Goal: Obtain resource: Obtain resource

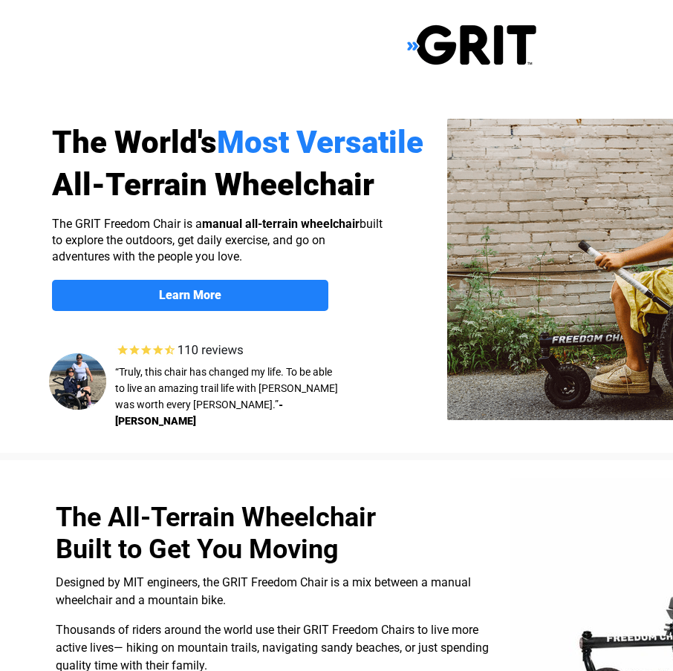
select select "US"
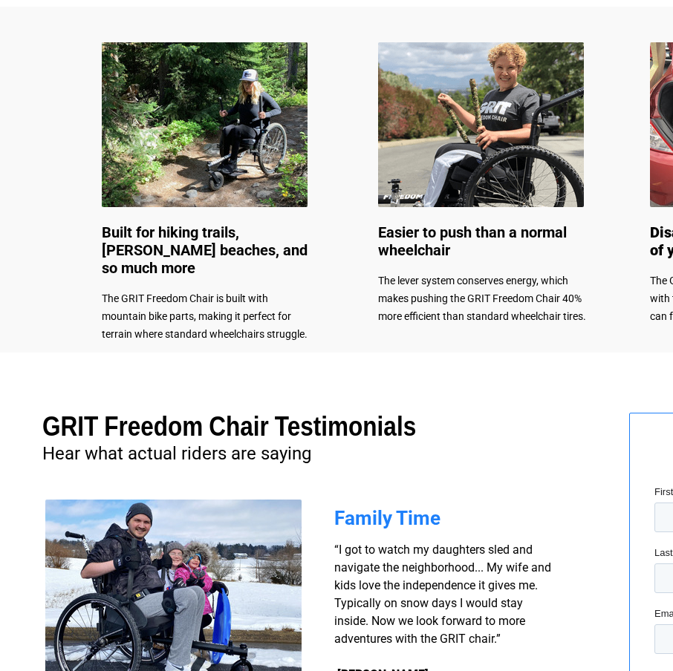
scroll to position [743, 0]
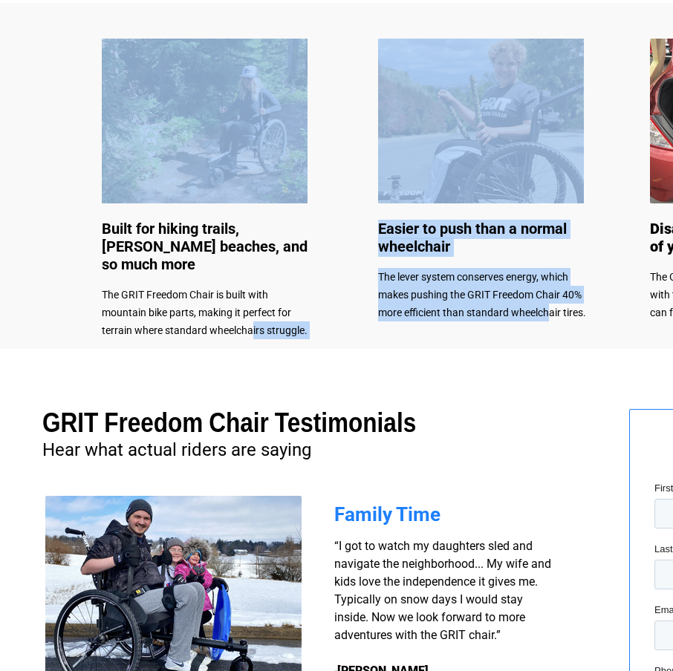
drag, startPoint x: 532, startPoint y: 323, endPoint x: 268, endPoint y: 314, distance: 263.8
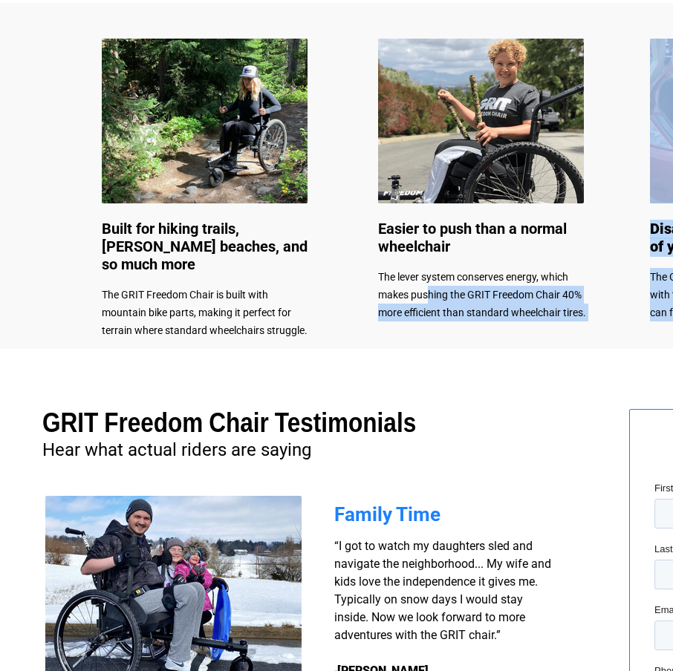
drag, startPoint x: 268, startPoint y: 314, endPoint x: 429, endPoint y: 300, distance: 161.1
click at [429, 300] on div "The World's Most Versatile All-Terrain Wheelchair Learn More About the GRIT Fre…" at bounding box center [471, 232] width 943 height 1951
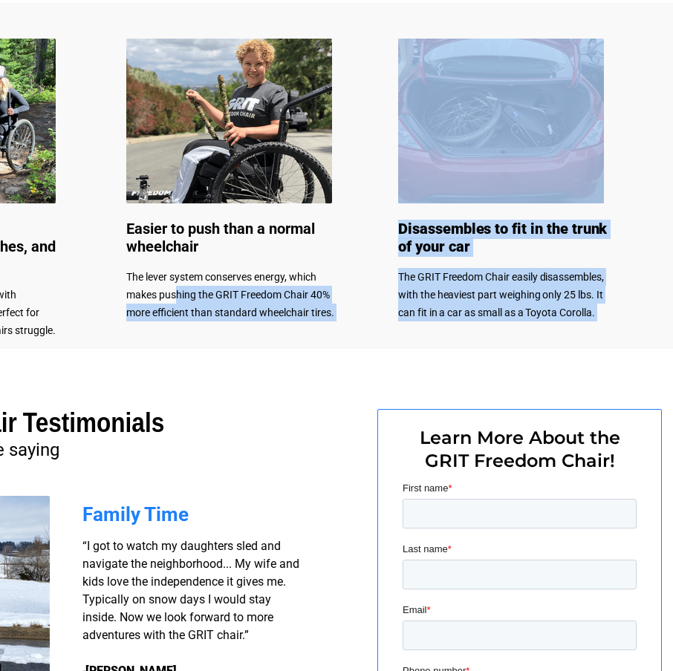
scroll to position [743, 254]
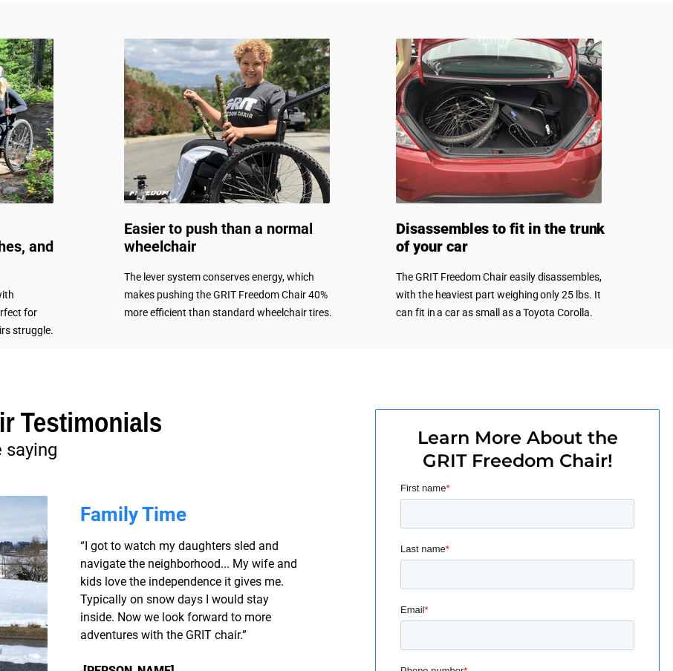
click at [287, 410] on div at bounding box center [217, 657] width 943 height 617
drag, startPoint x: 308, startPoint y: 367, endPoint x: 371, endPoint y: 368, distance: 63.1
click at [371, 368] on div at bounding box center [217, 657] width 943 height 617
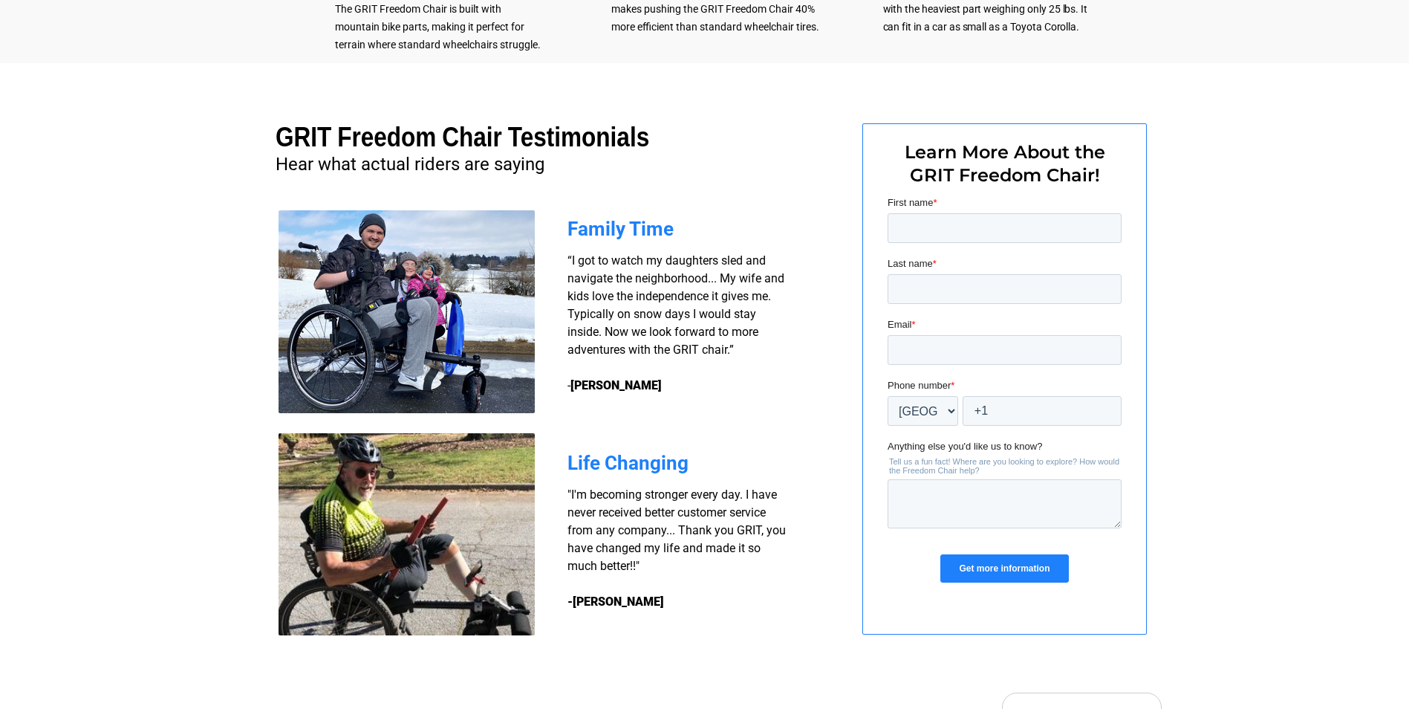
scroll to position [1020, 0]
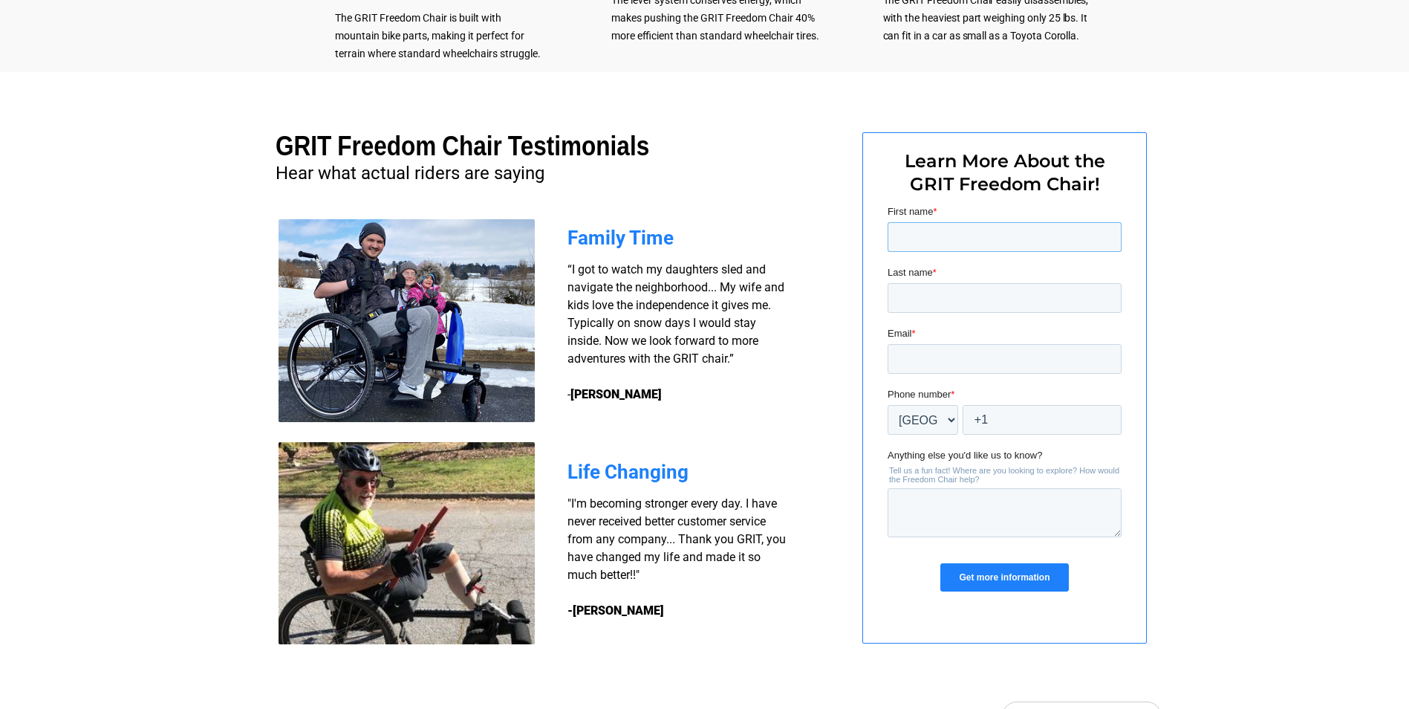
click at [672, 247] on input "First name *" at bounding box center [1004, 237] width 234 height 30
type input "[PERSON_NAME]"
click at [672, 297] on input "Last name *" at bounding box center [1004, 298] width 234 height 30
type input "[PERSON_NAME]"
click at [672, 361] on input "Email *" at bounding box center [1004, 359] width 234 height 30
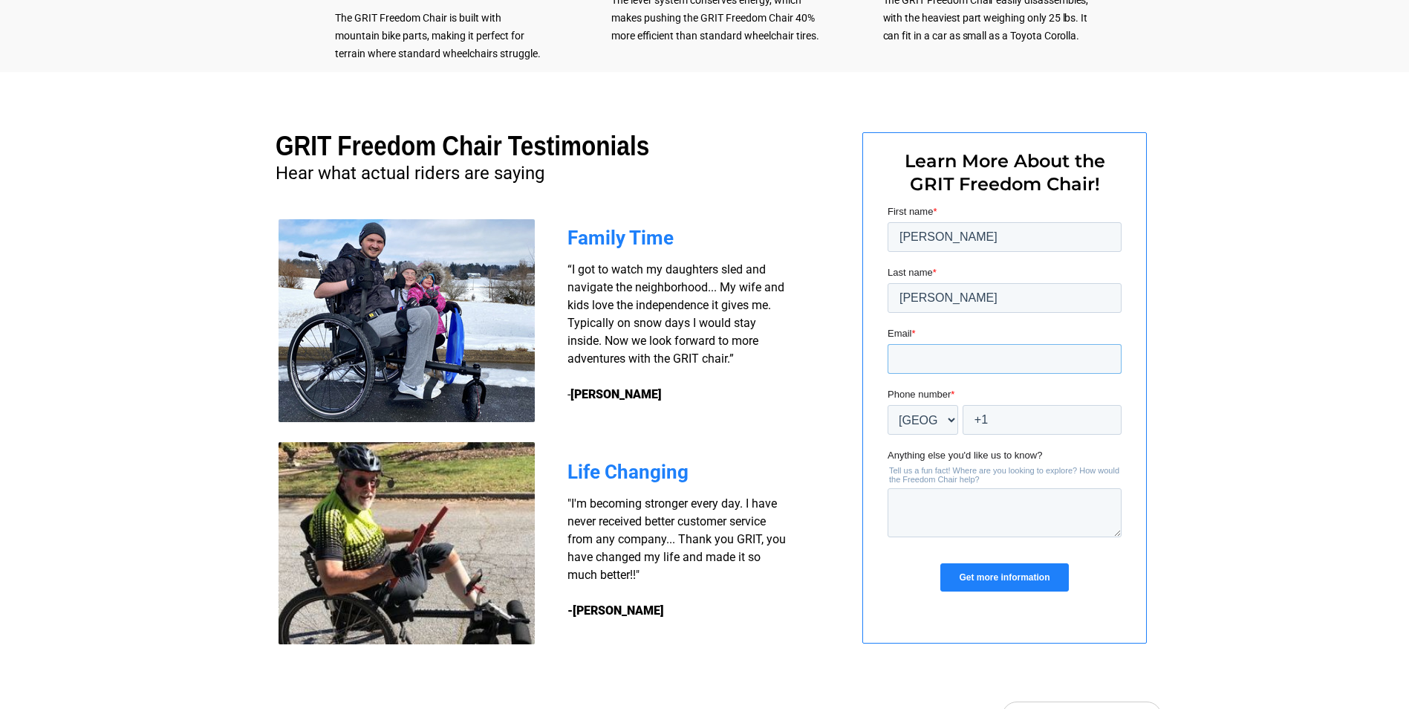
type input "[EMAIL_ADDRESS][DOMAIN_NAME]"
click at [672, 420] on select "* Afghanistan (‫افغانستان‬‎) Albania (Shqipëri) Algeria (‫الجزائر‬‎) American S…" at bounding box center [922, 420] width 71 height 30
click at [672, 438] on div at bounding box center [704, 380] width 943 height 617
click at [672, 424] on input "+1" at bounding box center [1041, 420] width 159 height 30
drag, startPoint x: 961, startPoint y: 427, endPoint x: 950, endPoint y: 431, distance: 11.7
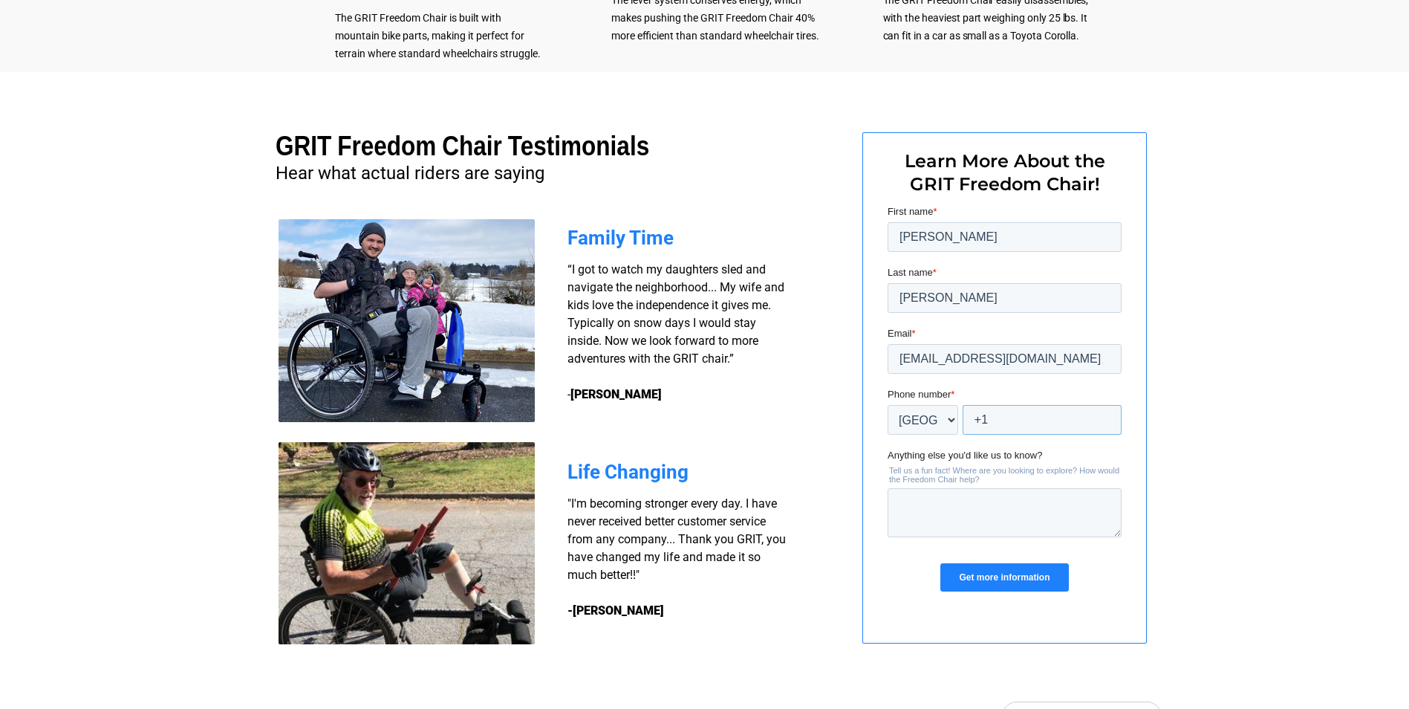
click at [672, 431] on div "* Afghanistan (‫افغانستان‬‎) Albania (Shqipëri) Algeria (‫الجزائر‬‎) American S…" at bounding box center [1004, 420] width 234 height 30
click at [672, 422] on input "+1 606381436" at bounding box center [1041, 420] width 159 height 30
click at [672, 426] on input "+1 606381436" at bounding box center [1041, 420] width 159 height 30
drag, startPoint x: 1007, startPoint y: 420, endPoint x: 1009, endPoint y: 432, distance: 11.2
click at [672, 432] on input "+1 606381436" at bounding box center [1041, 420] width 159 height 30
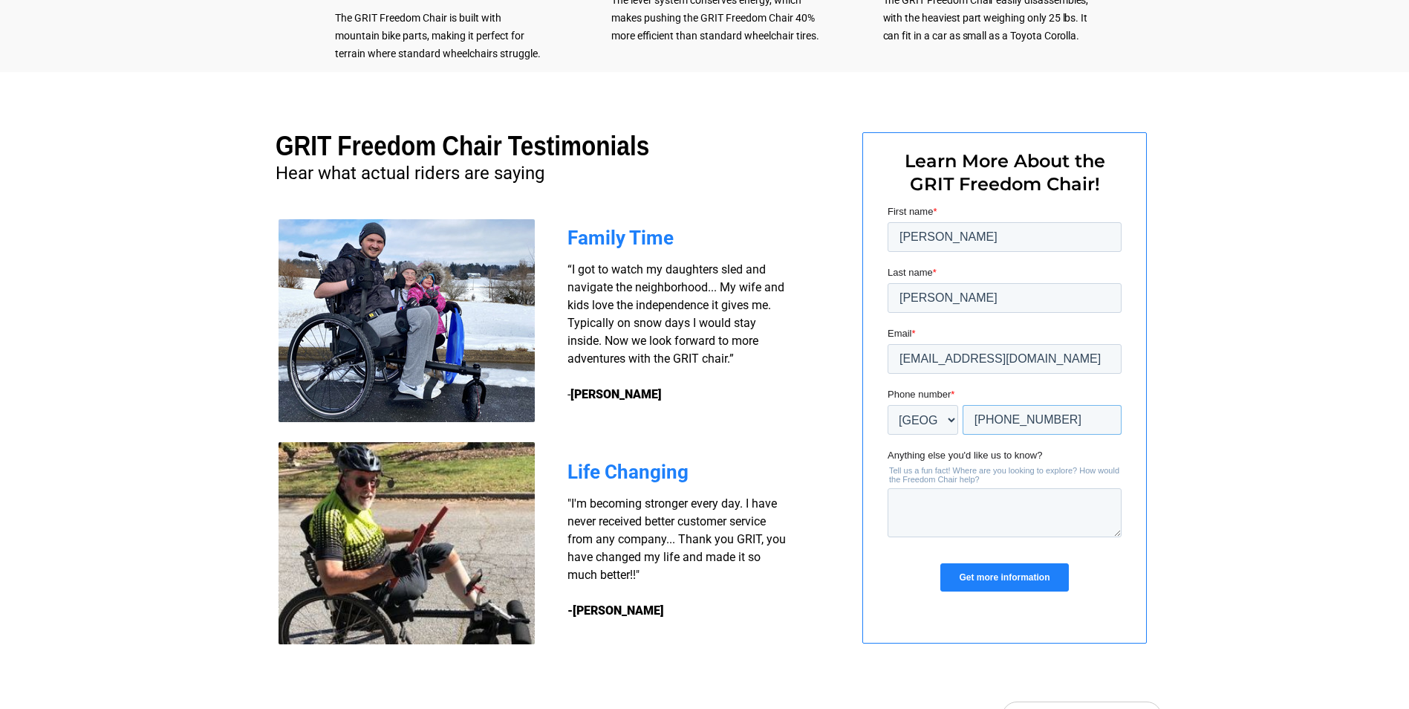
click at [672, 426] on input "+1 606381436" at bounding box center [1041, 420] width 159 height 30
drag, startPoint x: 1010, startPoint y: 421, endPoint x: 1003, endPoint y: 428, distance: 10.0
click at [672, 428] on input "+1 606381436" at bounding box center [1041, 420] width 159 height 30
drag, startPoint x: 1031, startPoint y: 417, endPoint x: 1036, endPoint y: 430, distance: 13.7
click at [672, 419] on input "+1 605381436" at bounding box center [1041, 420] width 159 height 30
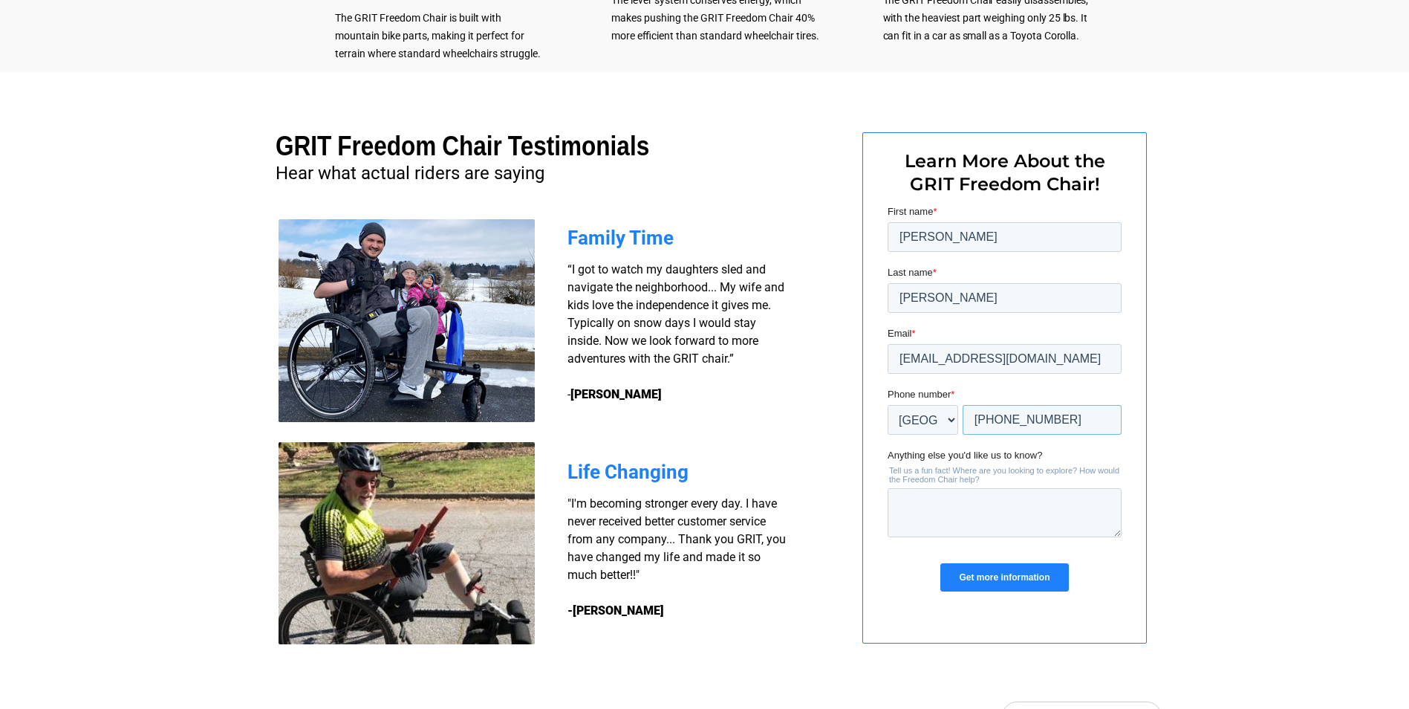
click at [672, 426] on input "+1 605381436" at bounding box center [1041, 420] width 159 height 30
type input "+1 6053814136"
click at [672, 574] on input "Get more information" at bounding box center [1004, 577] width 128 height 28
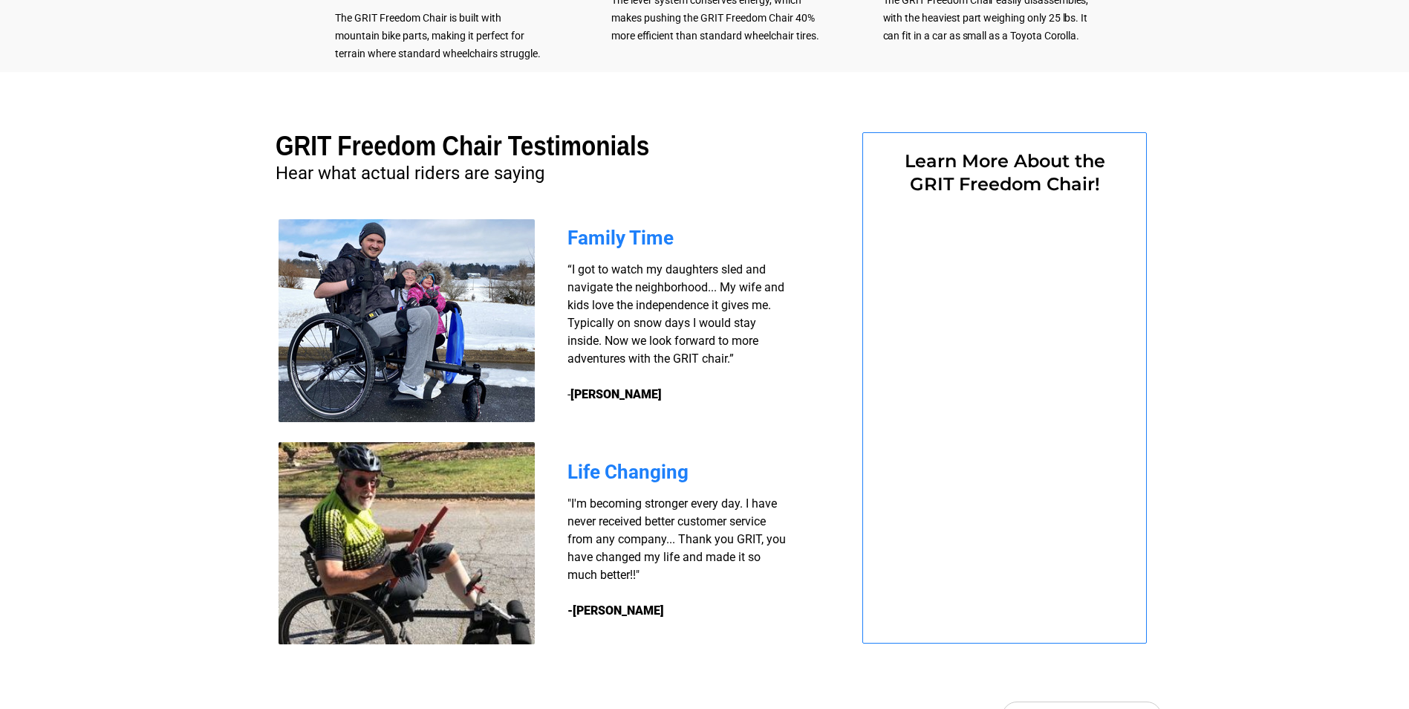
select select "US"
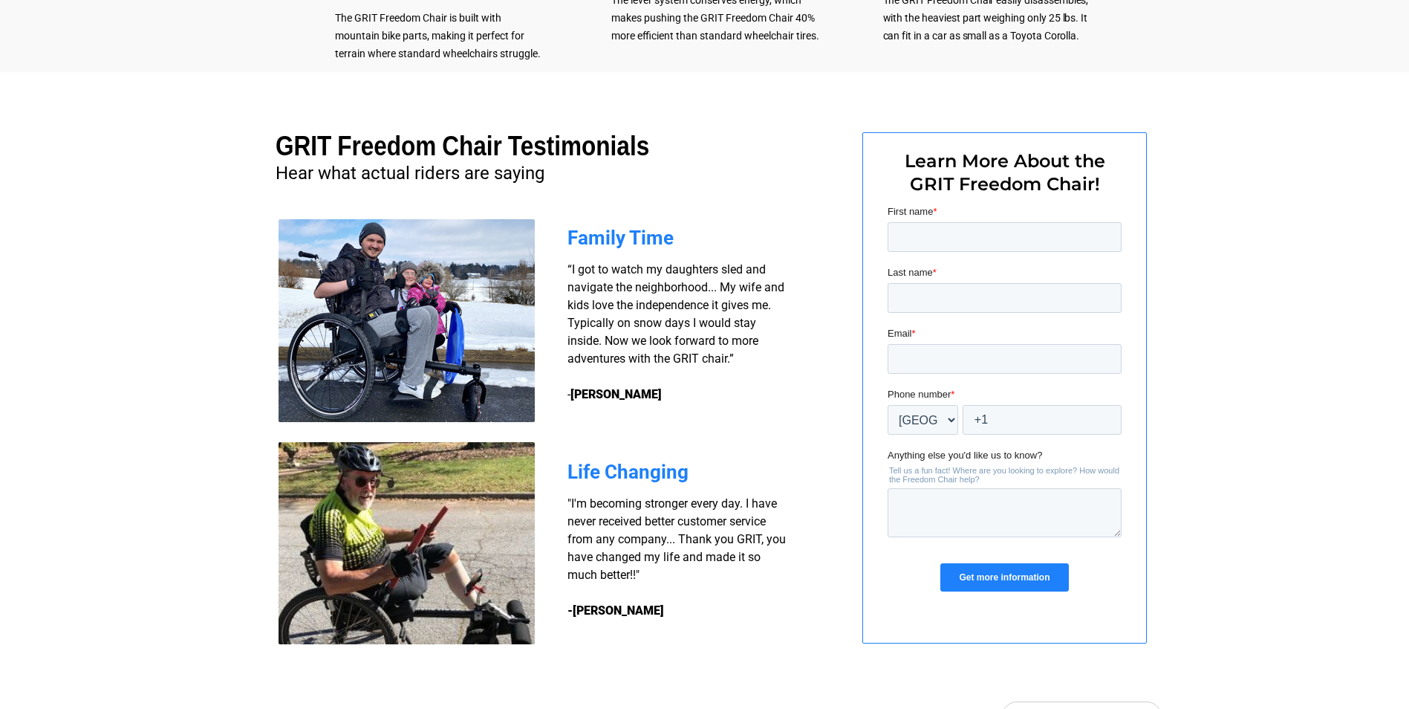
scroll to position [0, 0]
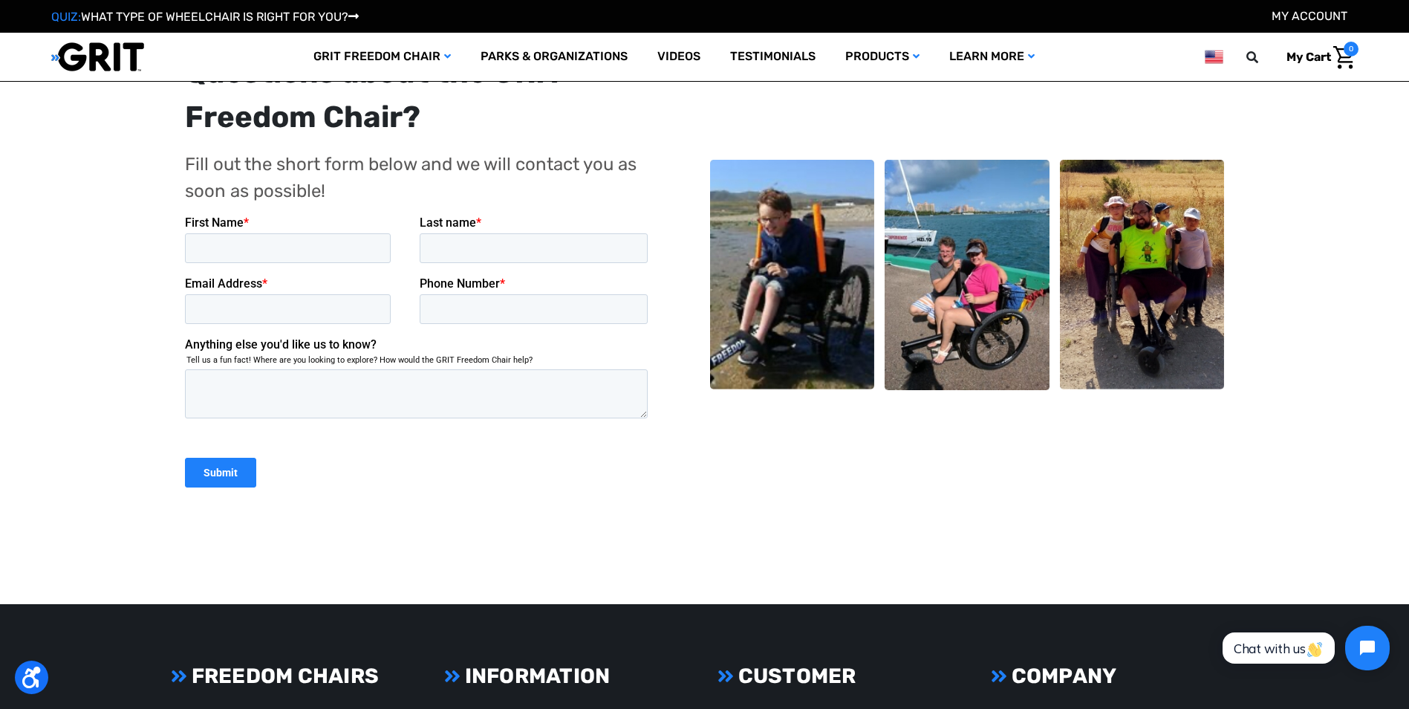
scroll to position [74, 0]
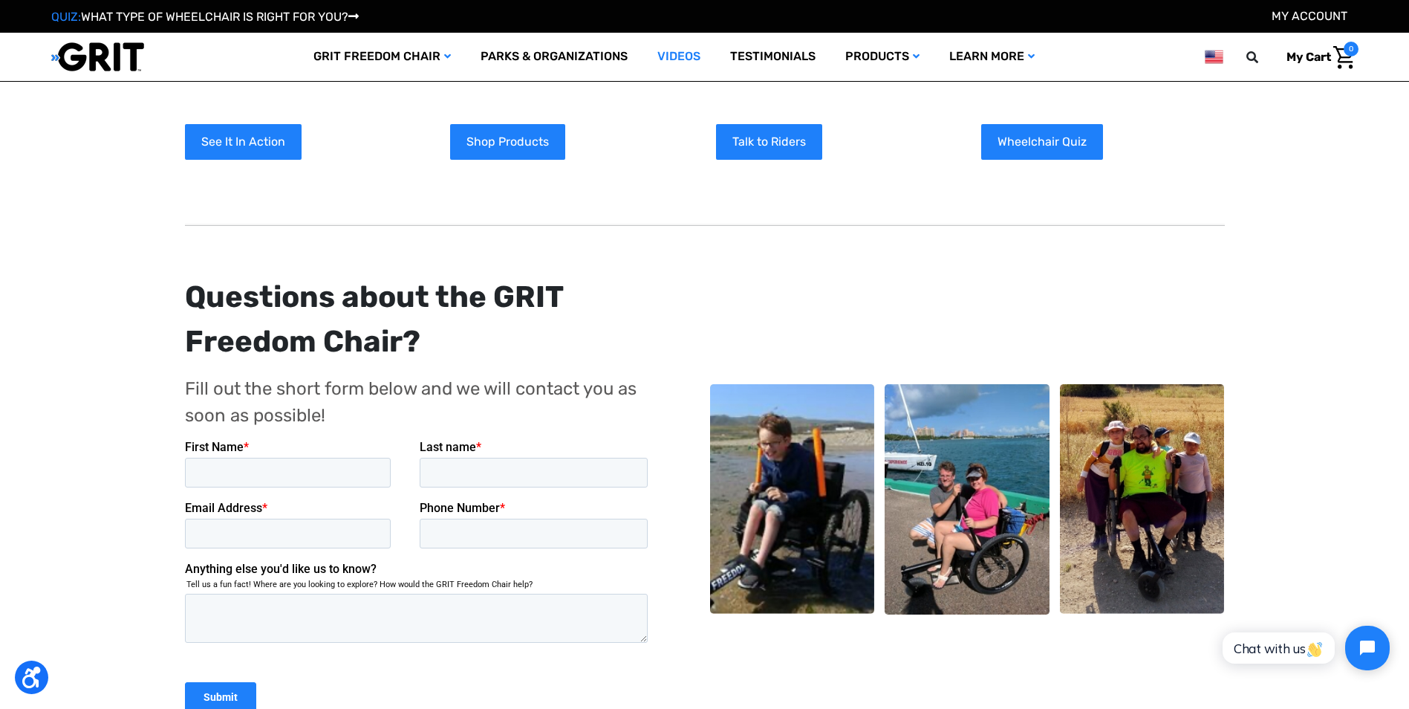
click at [667, 58] on link "Videos" at bounding box center [678, 57] width 73 height 48
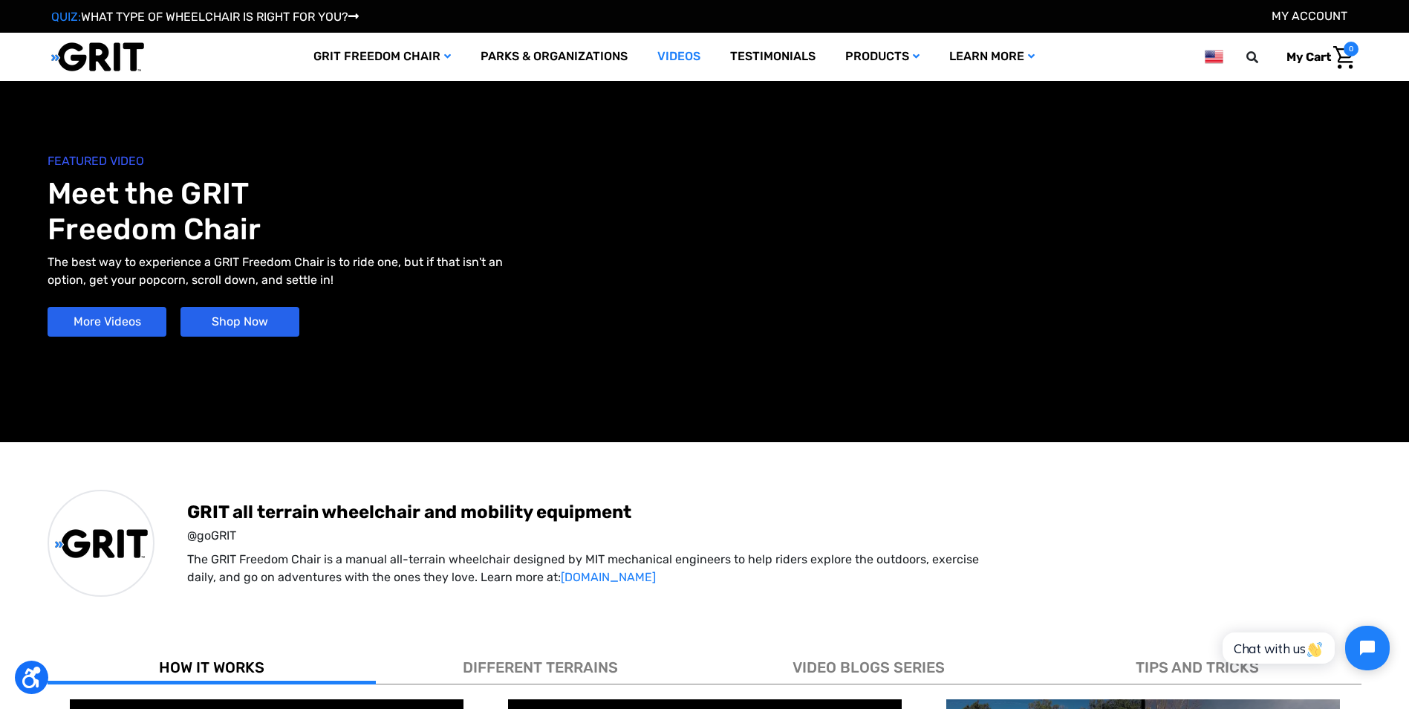
click at [229, 319] on link "Shop Now" at bounding box center [239, 322] width 119 height 30
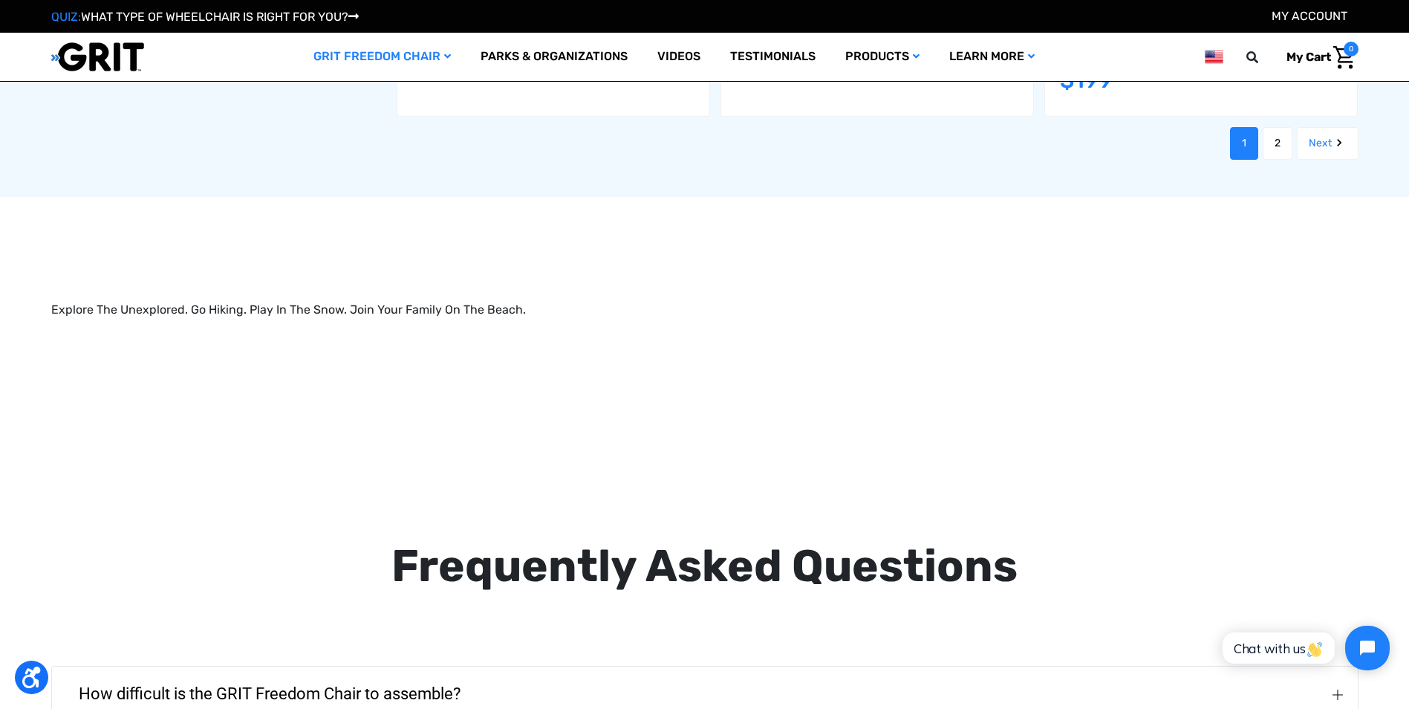
scroll to position [2525, 0]
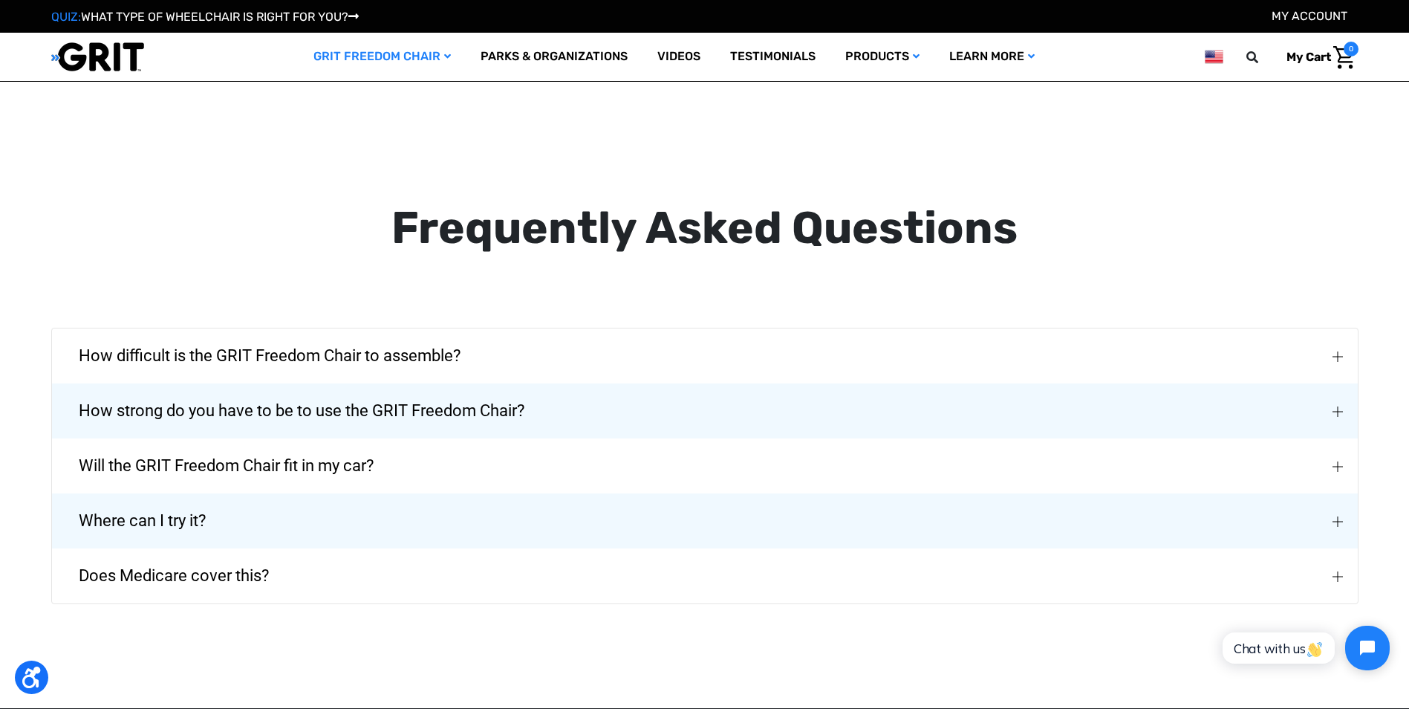
click at [161, 498] on span "Where can I try it?" at bounding box center [142, 520] width 172 height 53
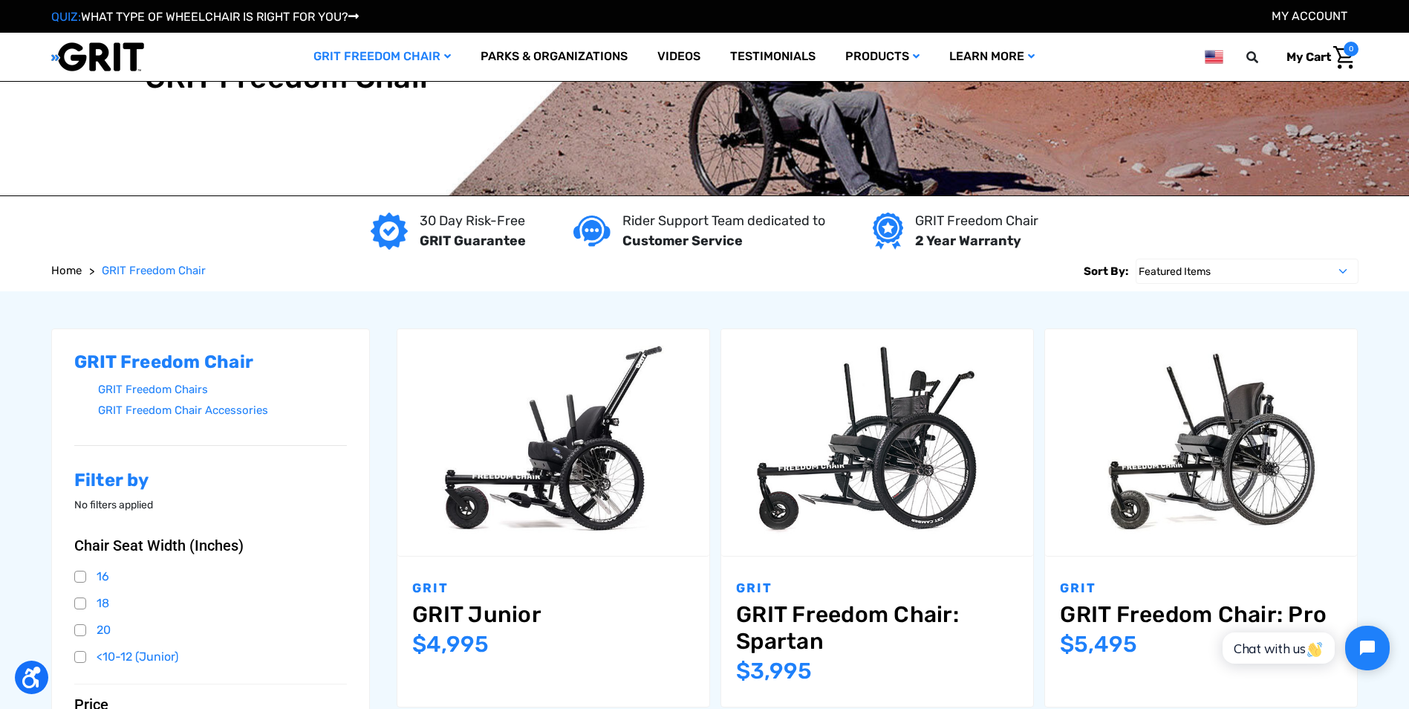
scroll to position [0, 0]
